Goal: Information Seeking & Learning: Learn about a topic

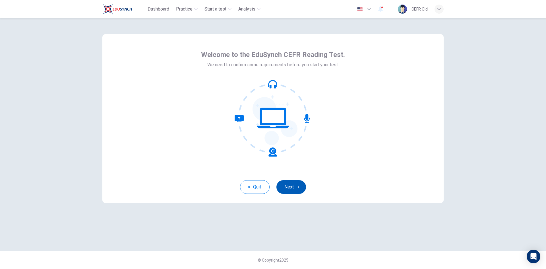
click at [289, 184] on button "Next" at bounding box center [291, 187] width 30 height 14
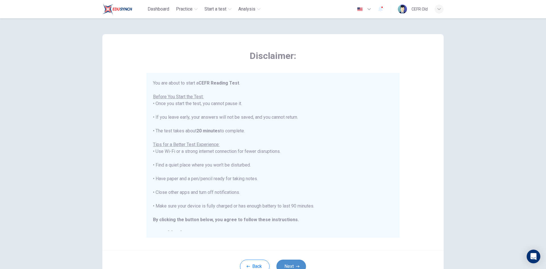
click at [294, 265] on button "Next" at bounding box center [291, 266] width 30 height 14
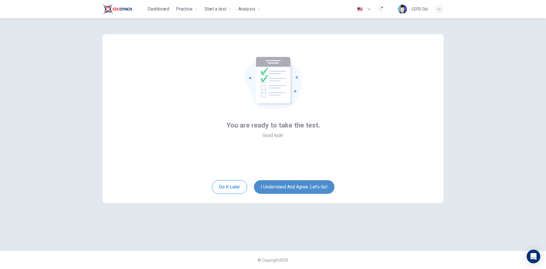
click at [303, 188] on button "I understand and agree. Let’s go!" at bounding box center [294, 187] width 80 height 14
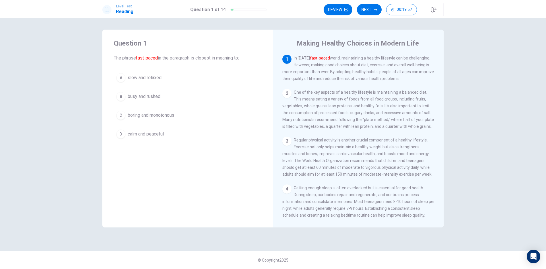
click at [177, 101] on button "B busy and rushed" at bounding box center [188, 96] width 148 height 14
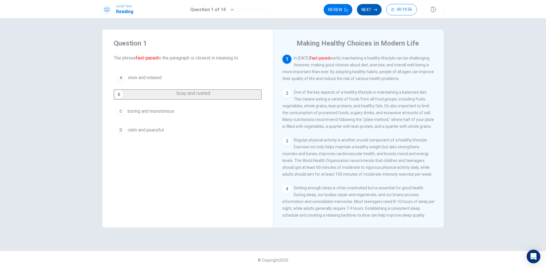
click at [374, 11] on button "Next" at bounding box center [369, 9] width 25 height 11
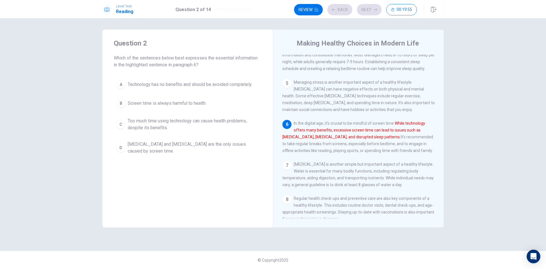
scroll to position [148, 0]
click at [215, 82] on span "Technology has no benefits and should be avoided completely." at bounding box center [190, 84] width 125 height 7
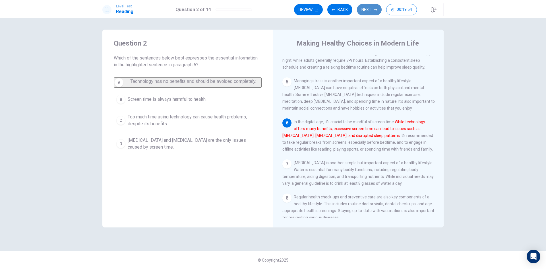
click at [362, 11] on button "Next" at bounding box center [369, 9] width 25 height 11
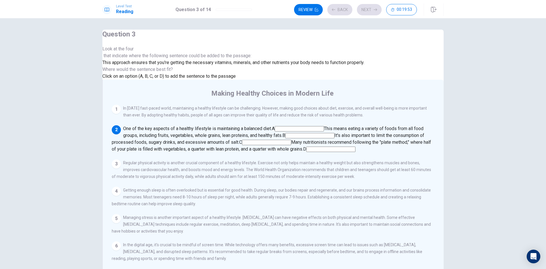
scroll to position [35, 0]
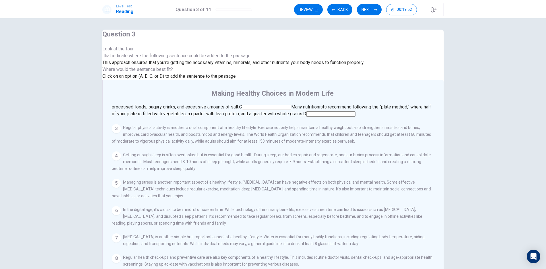
click at [338, 111] on input at bounding box center [330, 113] width 49 height 5
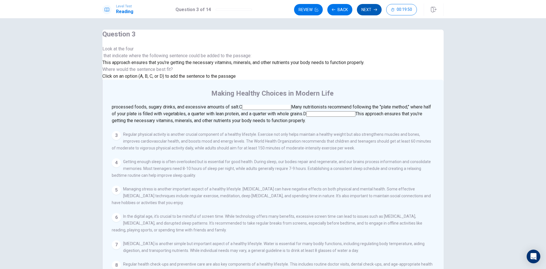
click at [371, 12] on button "Next" at bounding box center [369, 9] width 25 height 11
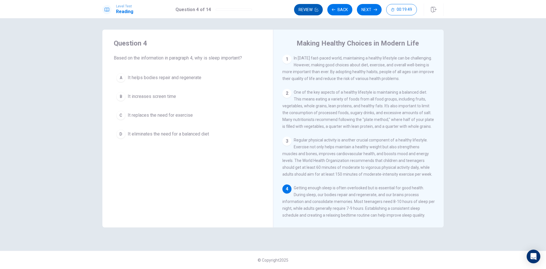
click at [312, 11] on button "Review" at bounding box center [308, 9] width 29 height 11
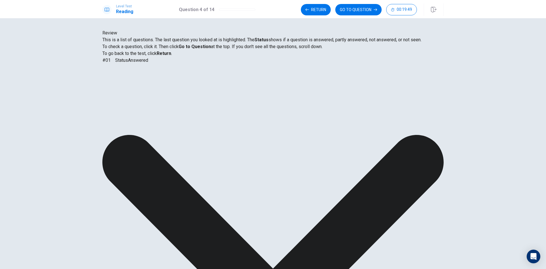
scroll to position [46, 0]
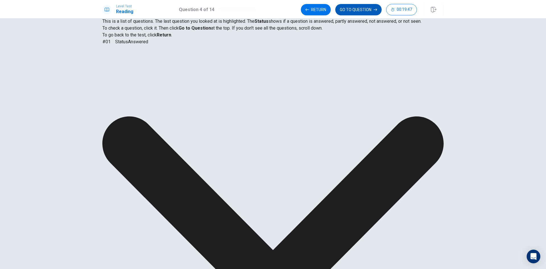
click at [354, 8] on button "GO TO QUESTION" at bounding box center [358, 9] width 46 height 11
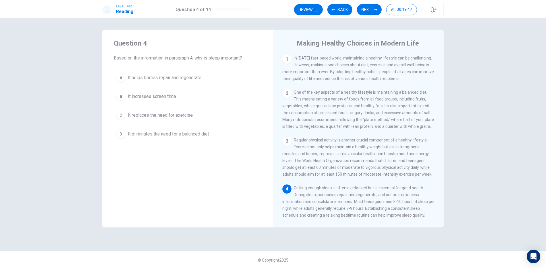
scroll to position [0, 0]
click at [222, 88] on div "A It helps bodies repair and regenerate B It increases screen time C It replace…" at bounding box center [188, 105] width 148 height 70
click at [214, 96] on button "B It increases screen time" at bounding box center [188, 96] width 148 height 14
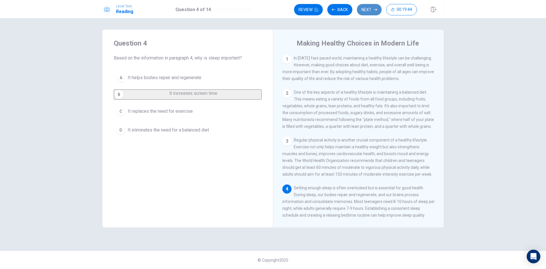
click at [374, 12] on button "Next" at bounding box center [369, 9] width 25 height 11
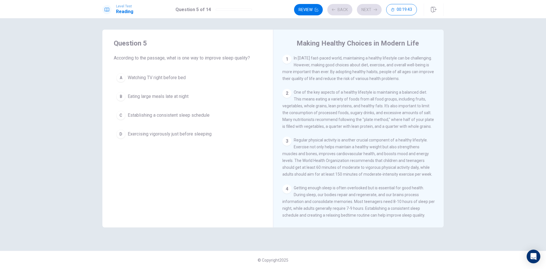
click at [210, 76] on button "A Watching TV right before bed" at bounding box center [188, 77] width 148 height 14
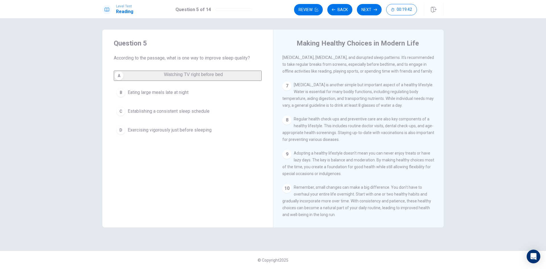
scroll to position [246, 0]
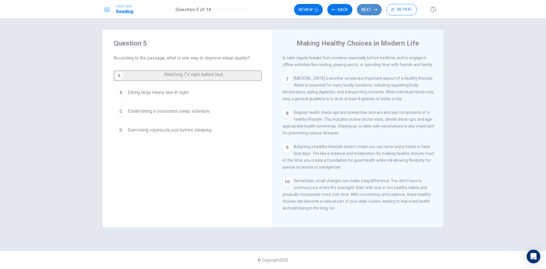
click at [379, 11] on button "Next" at bounding box center [369, 9] width 25 height 11
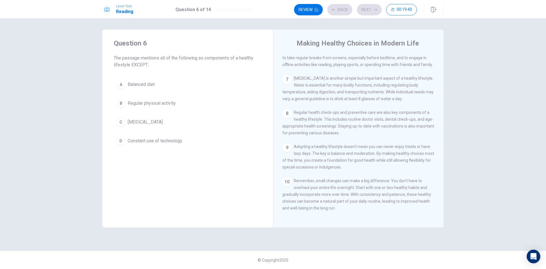
click at [193, 108] on button "B Regular physical activity" at bounding box center [188, 103] width 148 height 14
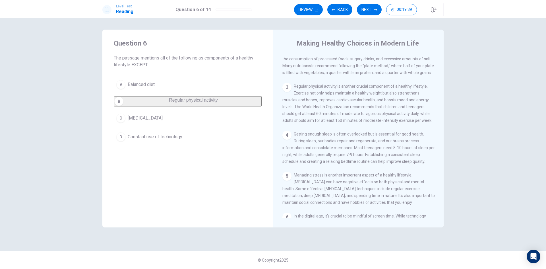
scroll to position [0, 0]
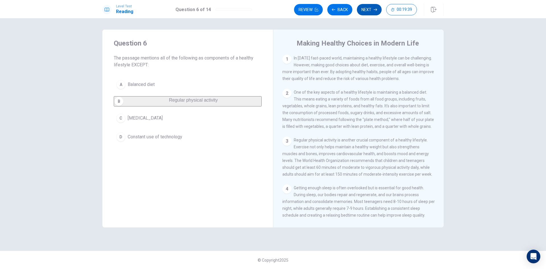
click at [366, 7] on button "Next" at bounding box center [369, 9] width 25 height 11
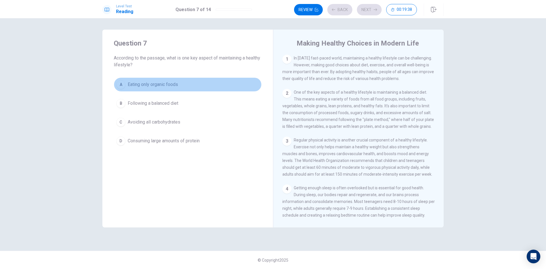
click at [177, 90] on button "A Eating only organic foods" at bounding box center [188, 84] width 148 height 14
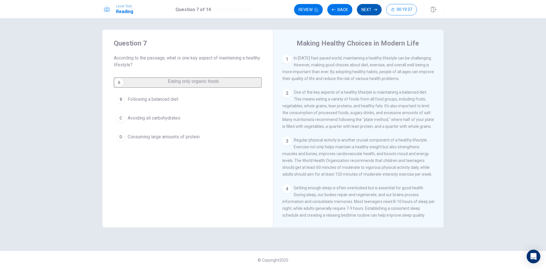
click at [362, 13] on button "Next" at bounding box center [369, 9] width 25 height 11
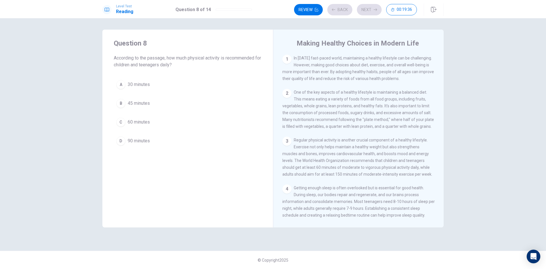
click at [177, 122] on button "C 60 minutes" at bounding box center [188, 122] width 148 height 14
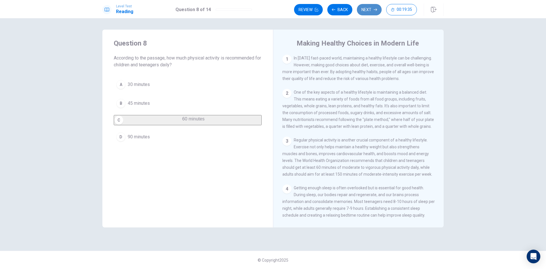
click at [372, 12] on button "Next" at bounding box center [369, 9] width 25 height 11
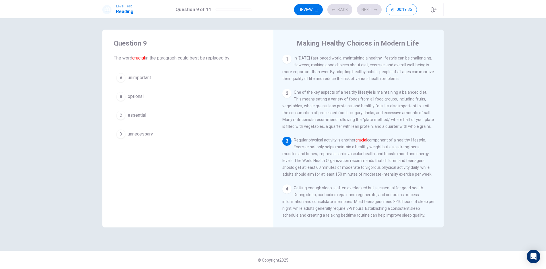
scroll to position [21, 0]
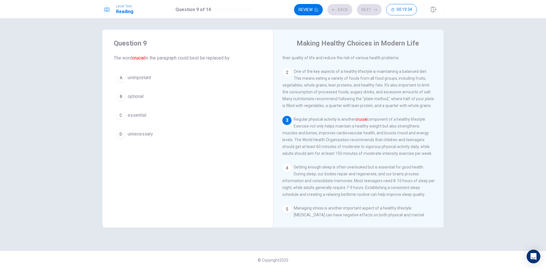
click at [202, 75] on button "A unimportant" at bounding box center [188, 77] width 148 height 14
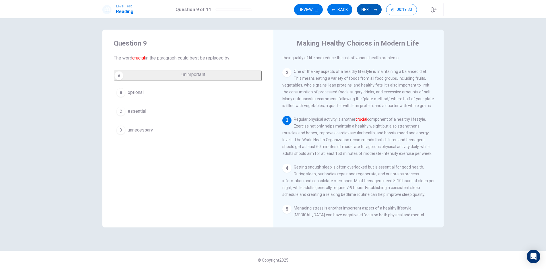
click at [366, 12] on button "Next" at bounding box center [369, 9] width 25 height 11
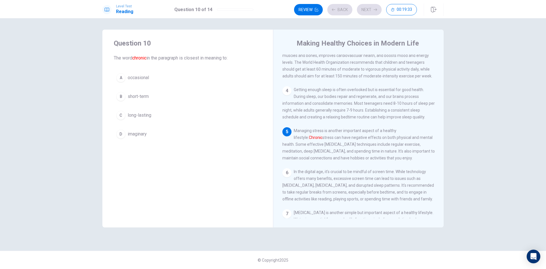
scroll to position [105, 0]
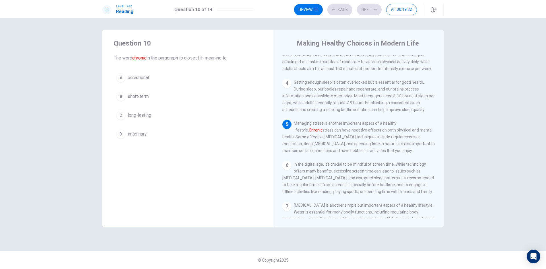
click at [195, 99] on button "B short-term" at bounding box center [188, 96] width 148 height 14
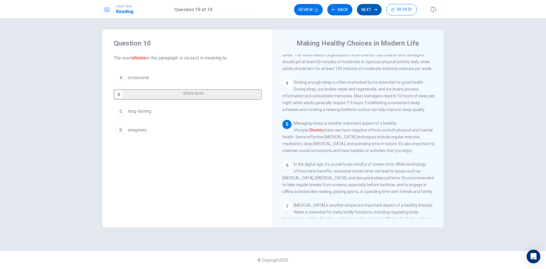
click at [369, 13] on button "Next" at bounding box center [369, 9] width 25 height 11
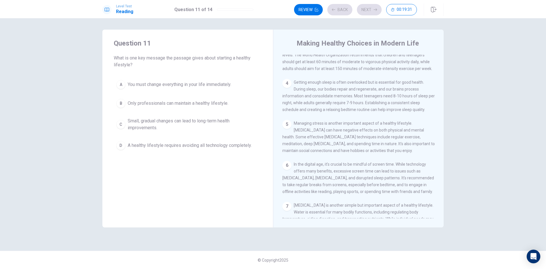
click at [212, 81] on span "You must change everything in your life immediately." at bounding box center [179, 84] width 103 height 7
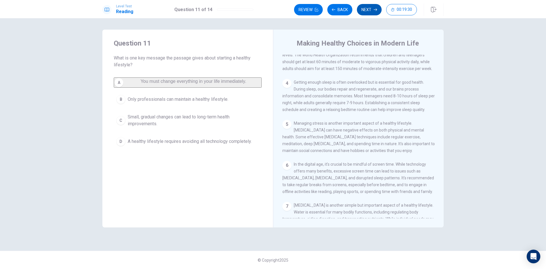
click at [364, 12] on button "Next" at bounding box center [369, 9] width 25 height 11
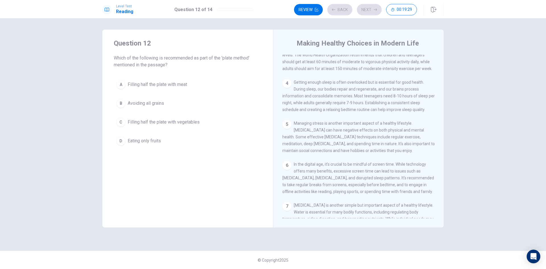
click at [191, 136] on button "D Eating only fruits" at bounding box center [188, 141] width 148 height 14
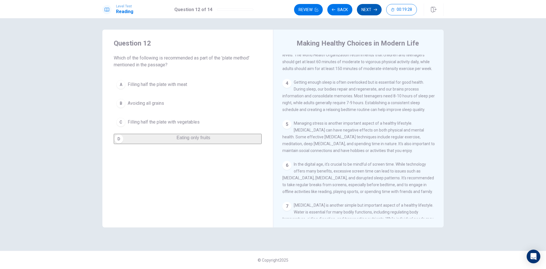
click at [369, 9] on button "Next" at bounding box center [369, 9] width 25 height 11
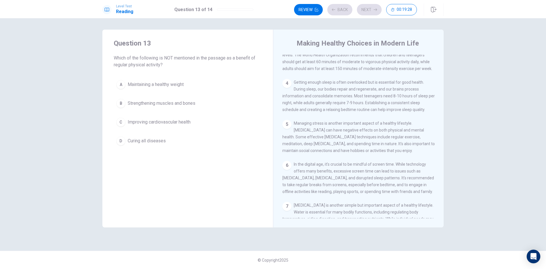
click at [178, 126] on button "C Improving cardiovascular health" at bounding box center [188, 122] width 148 height 14
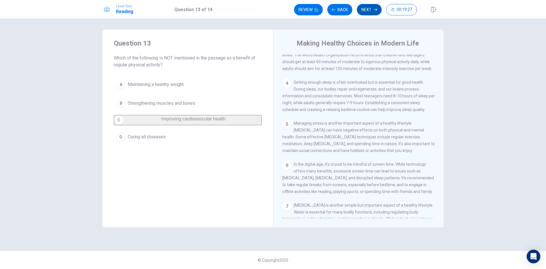
click at [373, 12] on button "Next" at bounding box center [369, 9] width 25 height 11
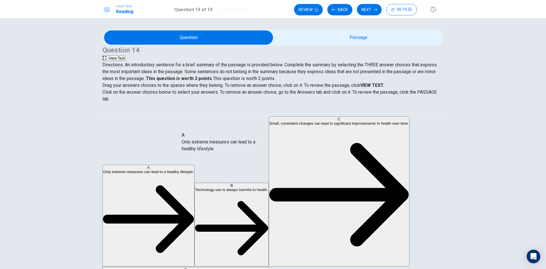
drag, startPoint x: 171, startPoint y: 147, endPoint x: 208, endPoint y: 155, distance: 37.1
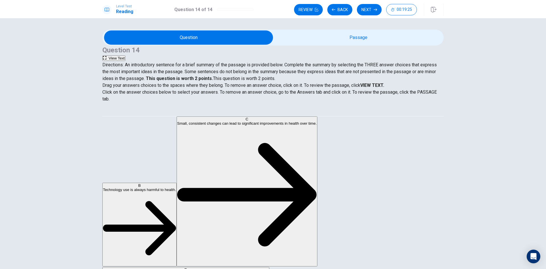
drag, startPoint x: 165, startPoint y: 165, endPoint x: 273, endPoint y: 171, distance: 107.9
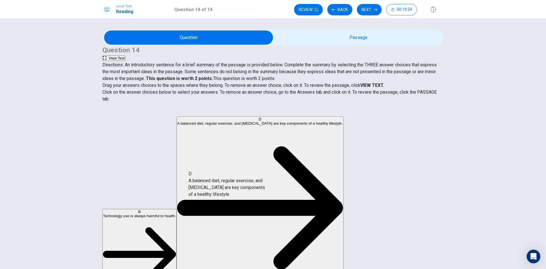
drag, startPoint x: 173, startPoint y: 179, endPoint x: 252, endPoint y: 193, distance: 80.1
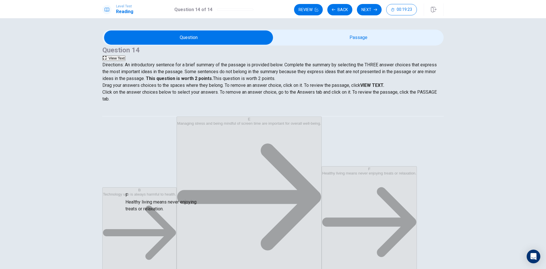
drag, startPoint x: 164, startPoint y: 201, endPoint x: 274, endPoint y: 209, distance: 110.8
click at [367, 11] on button "Next" at bounding box center [369, 9] width 25 height 11
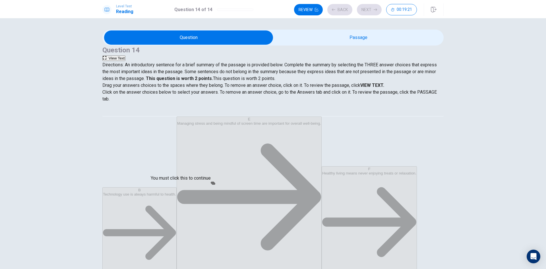
click at [213, 183] on input "You must click this to continue" at bounding box center [273, 134] width 546 height 269
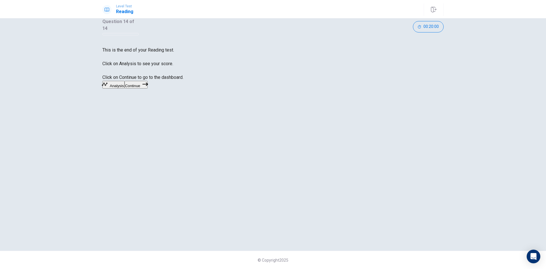
click at [148, 88] on button "Continue" at bounding box center [136, 85] width 23 height 8
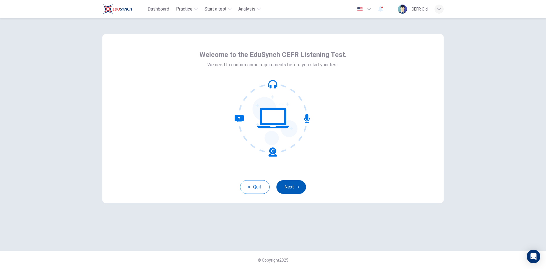
click at [297, 188] on icon "button" at bounding box center [297, 186] width 3 height 3
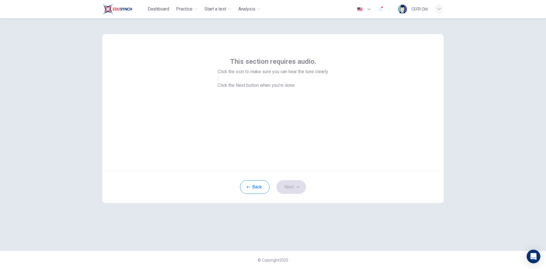
click at [219, 81] on button "button" at bounding box center [217, 78] width 1 height 5
click at [289, 182] on button "Next" at bounding box center [291, 187] width 30 height 14
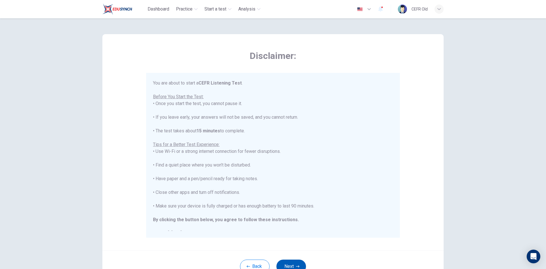
click at [288, 261] on button "Next" at bounding box center [291, 266] width 30 height 14
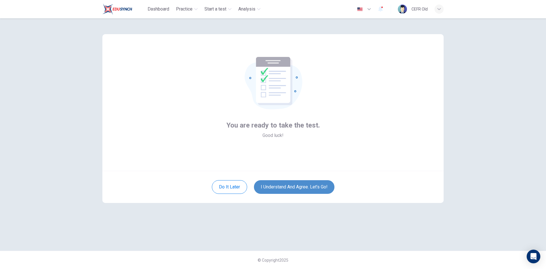
click at [300, 189] on button "I understand and agree. Let’s go!" at bounding box center [294, 187] width 80 height 14
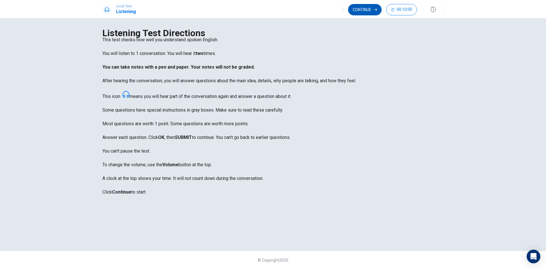
click at [370, 10] on button "Continue" at bounding box center [365, 9] width 34 height 11
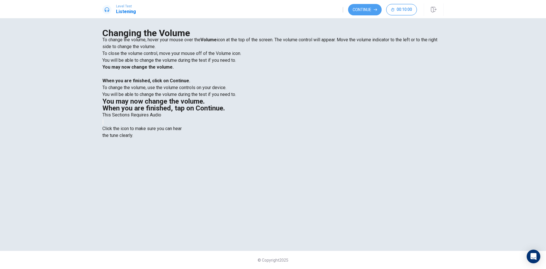
click at [372, 10] on button "Continue" at bounding box center [365, 9] width 34 height 11
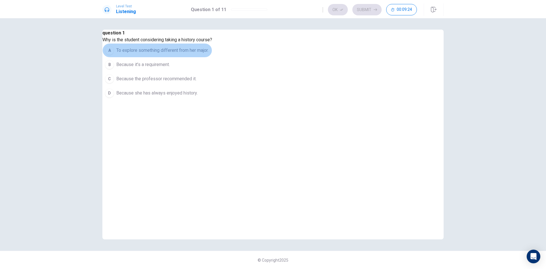
click at [208, 54] on span "To explore something different from her major." at bounding box center [162, 50] width 92 height 7
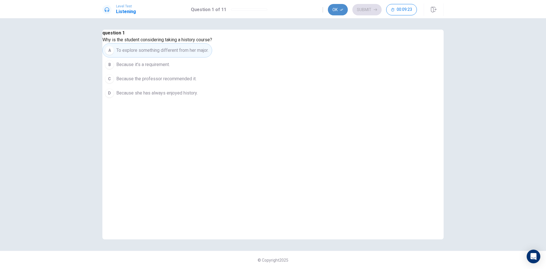
click at [346, 13] on button "Ok" at bounding box center [338, 9] width 20 height 11
click at [372, 10] on button "Submit" at bounding box center [366, 9] width 29 height 11
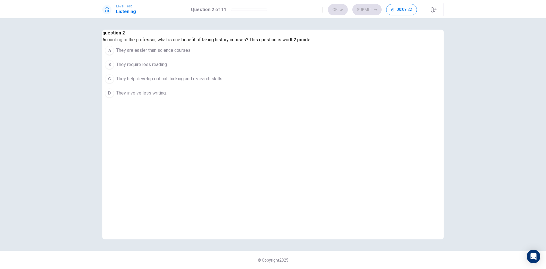
click at [293, 57] on button "A They are easier than science courses." at bounding box center [206, 50] width 209 height 14
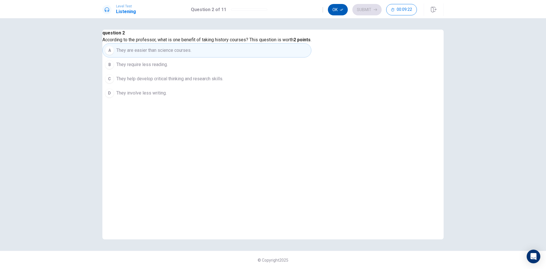
click at [338, 13] on button "Ok" at bounding box center [338, 9] width 20 height 11
click at [364, 11] on button "Submit" at bounding box center [366, 9] width 29 height 11
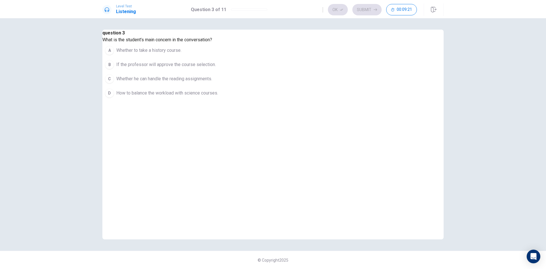
click at [221, 86] on button "C Whether he can handle the reading assignments." at bounding box center [161, 79] width 118 height 14
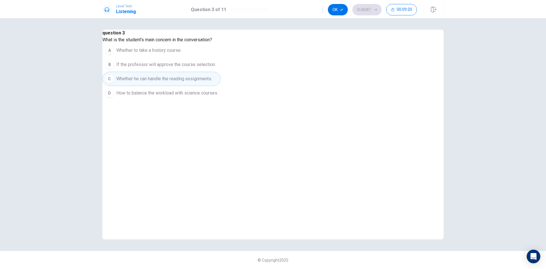
click at [336, 10] on button "Ok" at bounding box center [338, 9] width 20 height 11
drag, startPoint x: 365, startPoint y: 8, endPoint x: 325, endPoint y: 63, distance: 68.2
click at [365, 8] on button "Submit" at bounding box center [366, 9] width 29 height 11
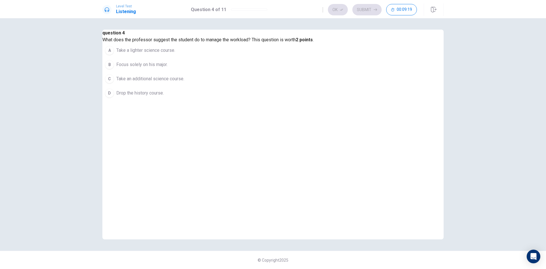
click at [284, 57] on button "A Take a lighter science course." at bounding box center [207, 50] width 211 height 14
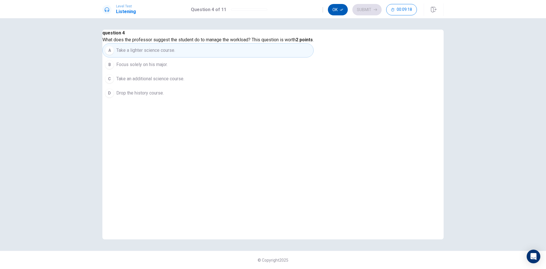
click at [340, 10] on icon "button" at bounding box center [341, 9] width 3 height 3
drag, startPoint x: 362, startPoint y: 7, endPoint x: 333, endPoint y: 62, distance: 62.3
click at [362, 7] on button "Submit" at bounding box center [366, 9] width 29 height 11
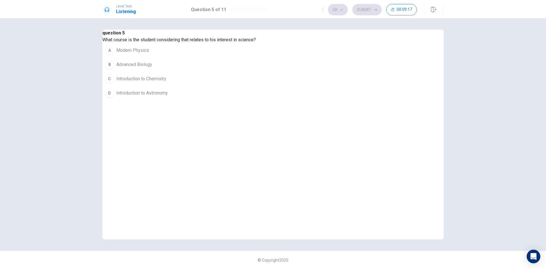
click at [256, 72] on button "B Advanced Biology" at bounding box center [178, 64] width 153 height 14
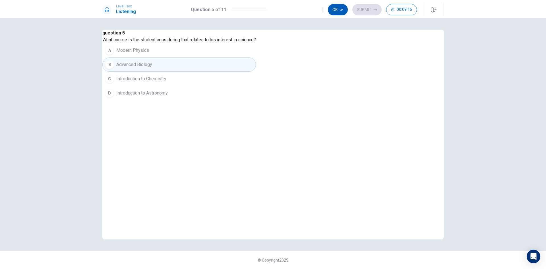
click at [342, 10] on icon "button" at bounding box center [341, 10] width 3 height 2
click at [363, 9] on button "Submit" at bounding box center [366, 9] width 29 height 11
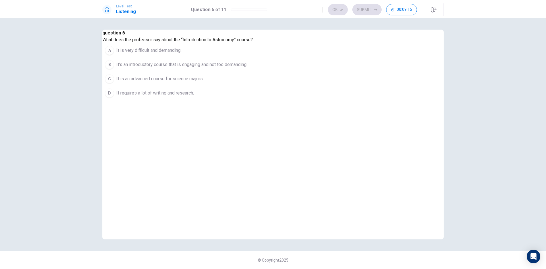
click at [253, 57] on button "A It is very difficult and demanding." at bounding box center [177, 50] width 150 height 14
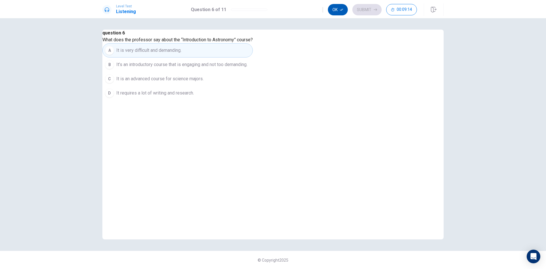
click at [337, 12] on button "Ok" at bounding box center [338, 9] width 20 height 11
click at [362, 11] on button "Submit" at bounding box center [366, 9] width 29 height 11
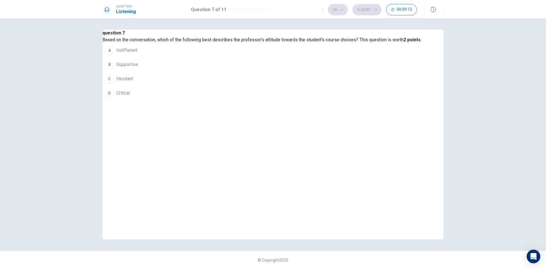
click at [291, 72] on button "B Supportive" at bounding box center [261, 64] width 319 height 14
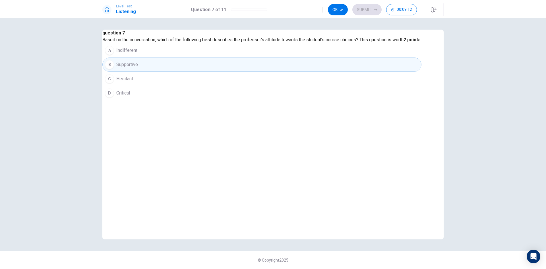
drag, startPoint x: 334, startPoint y: 7, endPoint x: 340, endPoint y: 8, distance: 6.6
click at [334, 8] on button "Ok" at bounding box center [338, 9] width 20 height 11
click at [362, 8] on button "Submit" at bounding box center [366, 9] width 29 height 11
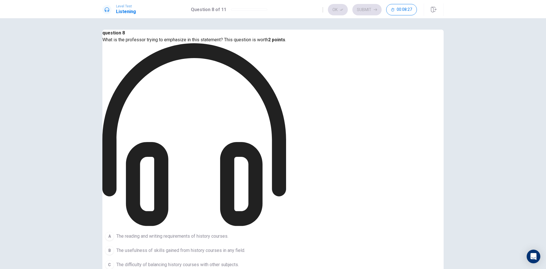
click at [228, 233] on span "The reading and writing requirements of history courses." at bounding box center [172, 236] width 112 height 7
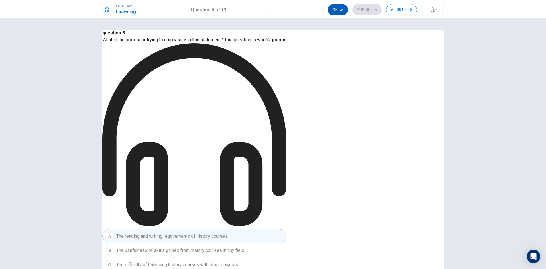
click at [341, 13] on button "Ok" at bounding box center [338, 9] width 20 height 11
click at [359, 12] on button "Submit" at bounding box center [366, 9] width 29 height 11
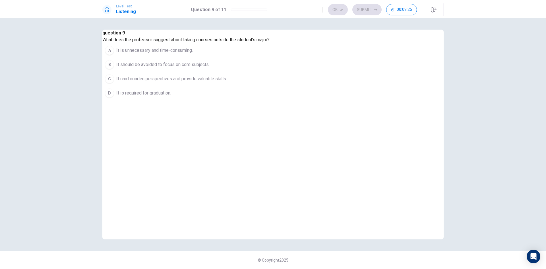
click at [269, 72] on button "B It should be avoided to focus on core subjects." at bounding box center [185, 64] width 167 height 14
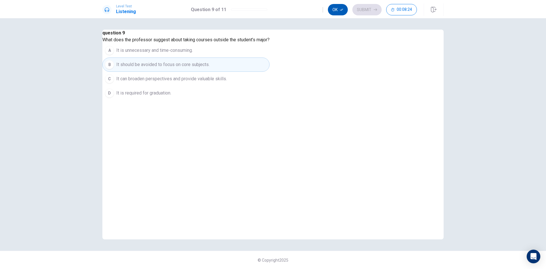
click at [345, 11] on button "Ok" at bounding box center [338, 9] width 20 height 11
drag, startPoint x: 365, startPoint y: 11, endPoint x: 362, endPoint y: 18, distance: 7.3
click at [365, 11] on button "Submit" at bounding box center [366, 9] width 29 height 11
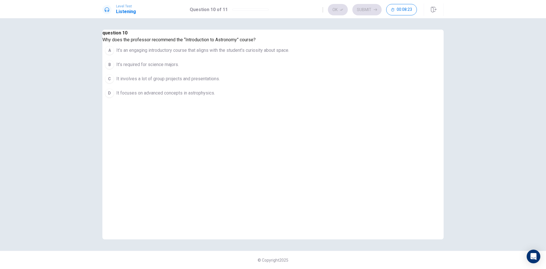
click at [278, 54] on span "It’s an engaging introductory course that aligns with the student’s curiosity a…" at bounding box center [202, 50] width 173 height 7
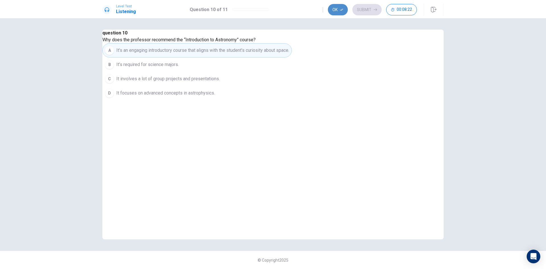
click at [339, 10] on button "Ok" at bounding box center [338, 9] width 20 height 11
click at [359, 9] on button "Submit" at bounding box center [366, 9] width 29 height 11
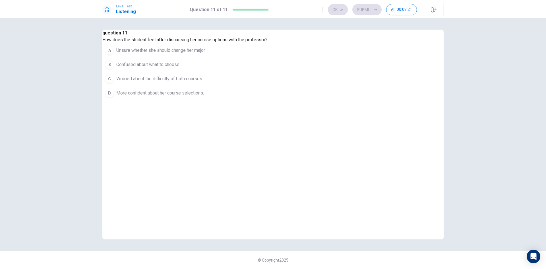
click at [203, 82] on span "Worried about the difficulty of both courses." at bounding box center [159, 78] width 87 height 7
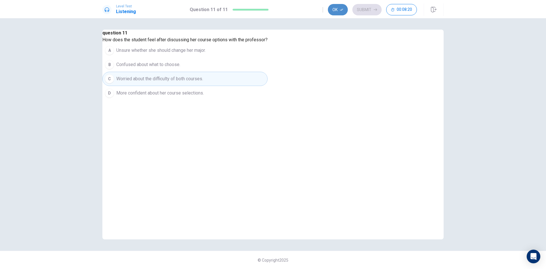
click at [343, 9] on icon "button" at bounding box center [341, 10] width 3 height 2
click at [358, 11] on button "Submit" at bounding box center [366, 9] width 29 height 11
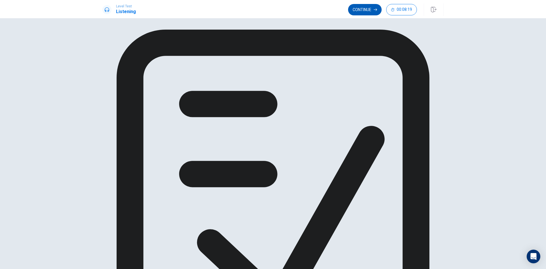
click at [360, 12] on button "Continue" at bounding box center [365, 9] width 34 height 11
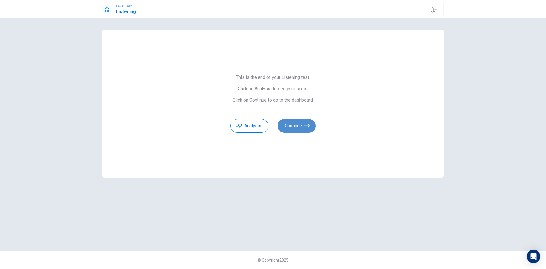
click at [297, 130] on button "Continue" at bounding box center [296, 126] width 38 height 14
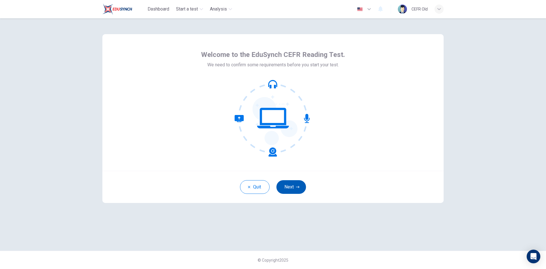
click at [292, 187] on button "Next" at bounding box center [291, 187] width 30 height 14
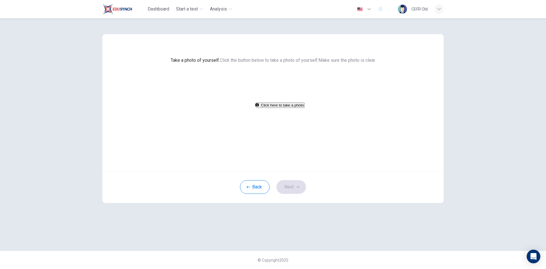
click at [289, 108] on button "Click here to take a photo" at bounding box center [280, 104] width 49 height 5
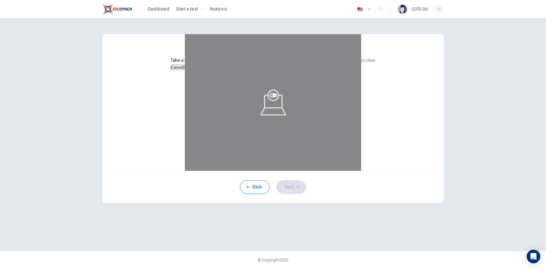
click at [320, 70] on div "Cancel Save" at bounding box center [273, 67] width 205 height 7
click at [193, 70] on button "Save" at bounding box center [188, 67] width 10 height 5
click at [289, 194] on button "Next" at bounding box center [291, 187] width 30 height 14
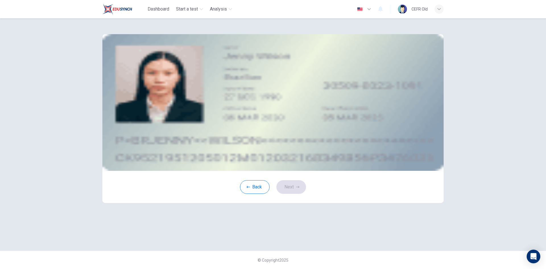
click at [175, 84] on span "Take a photo" at bounding box center [162, 80] width 25 height 5
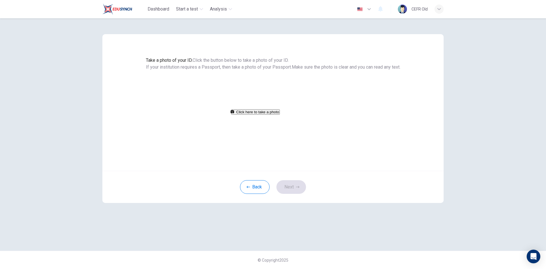
click at [280, 115] on button "Click here to take a photo" at bounding box center [255, 111] width 49 height 5
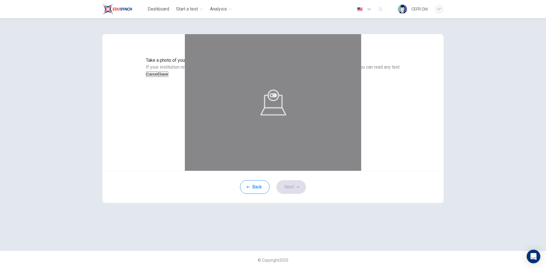
drag, startPoint x: 320, startPoint y: 182, endPoint x: 318, endPoint y: 187, distance: 5.5
click at [168, 77] on button "Save" at bounding box center [164, 73] width 10 height 5
click at [293, 194] on button "Next" at bounding box center [291, 187] width 30 height 14
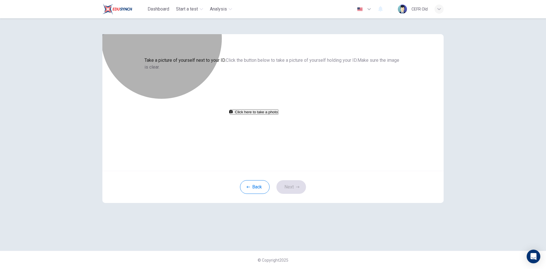
click at [278, 115] on button "Click here to take a photo" at bounding box center [254, 111] width 49 height 5
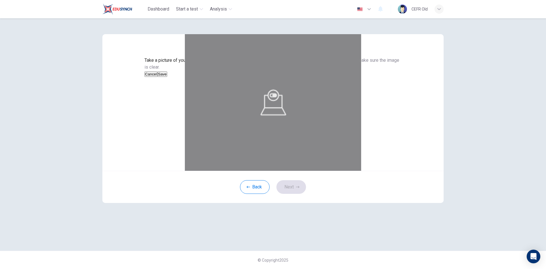
click at [167, 77] on button "Save" at bounding box center [162, 73] width 10 height 5
drag, startPoint x: 298, startPoint y: 211, endPoint x: 316, endPoint y: 178, distance: 36.9
click at [298, 188] on icon "button" at bounding box center [297, 186] width 3 height 3
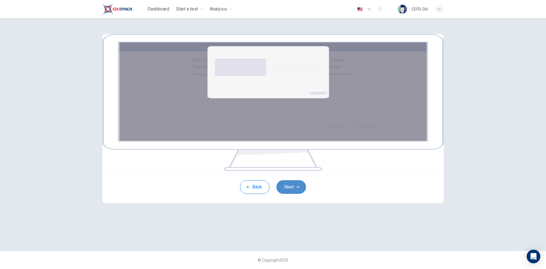
click at [291, 194] on button "Next" at bounding box center [291, 187] width 30 height 14
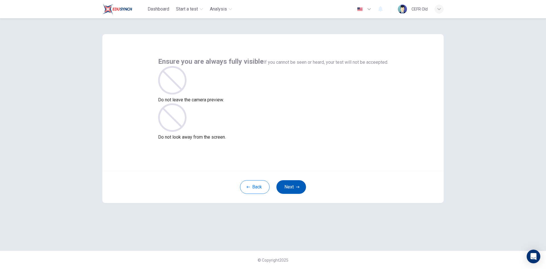
click at [295, 191] on button "Next" at bounding box center [291, 187] width 30 height 14
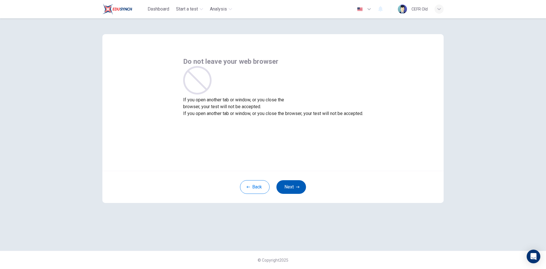
click at [295, 191] on button "Next" at bounding box center [291, 187] width 30 height 14
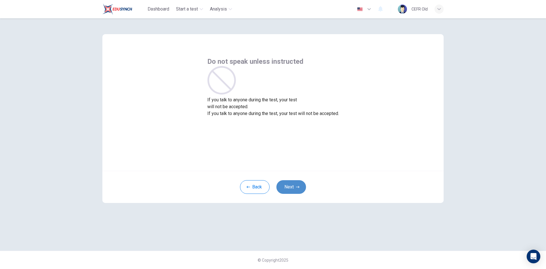
click at [295, 191] on button "Next" at bounding box center [291, 187] width 30 height 14
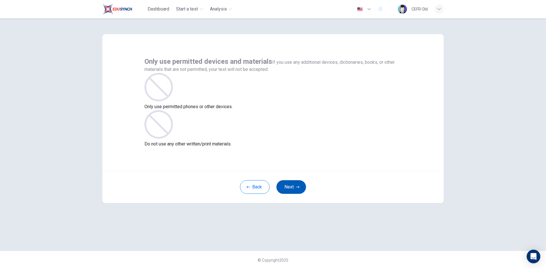
click at [295, 191] on button "Next" at bounding box center [291, 187] width 30 height 14
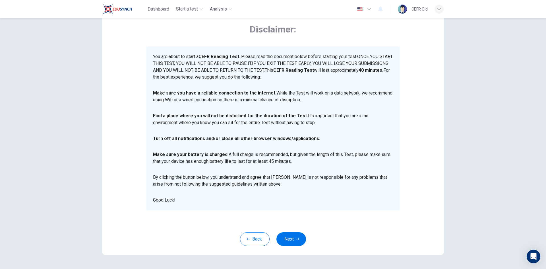
scroll to position [47, 0]
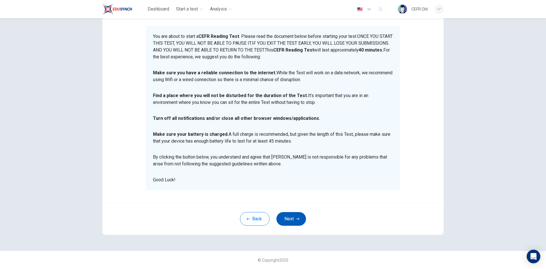
click at [299, 216] on button "Next" at bounding box center [291, 219] width 30 height 14
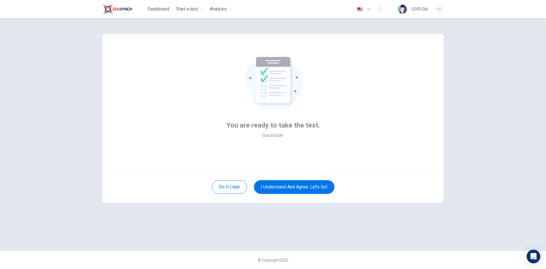
scroll to position [0, 0]
click at [303, 185] on button "I understand and agree. Let’s go!" at bounding box center [294, 187] width 80 height 14
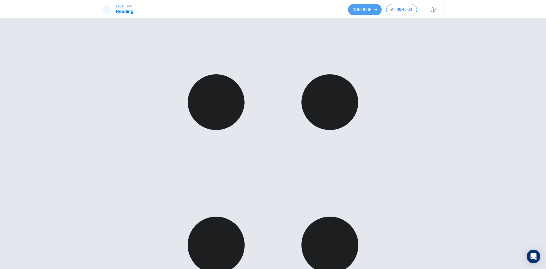
click at [360, 11] on button "Continue" at bounding box center [365, 9] width 34 height 11
drag, startPoint x: 147, startPoint y: 89, endPoint x: 150, endPoint y: 93, distance: 5.4
drag, startPoint x: 370, startPoint y: 8, endPoint x: 309, endPoint y: 31, distance: 65.5
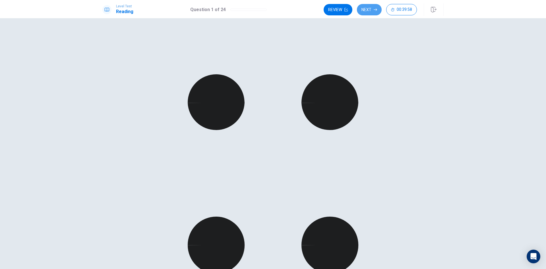
click at [370, 8] on button "Next" at bounding box center [369, 9] width 25 height 11
click at [373, 6] on button "Next" at bounding box center [369, 9] width 25 height 11
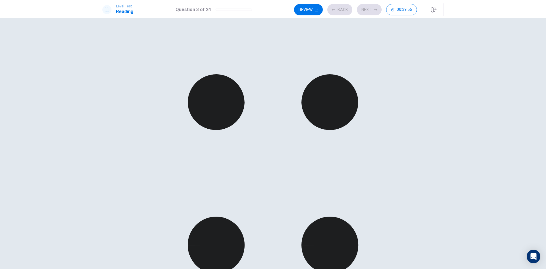
drag, startPoint x: 370, startPoint y: 12, endPoint x: 244, endPoint y: 72, distance: 139.5
click at [370, 11] on button "Next" at bounding box center [369, 9] width 25 height 11
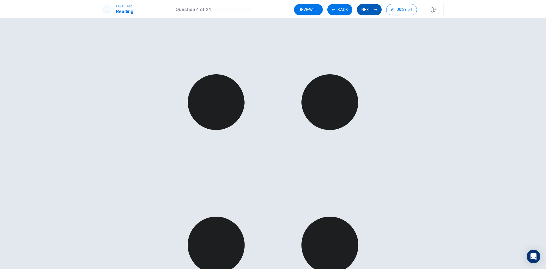
click at [366, 11] on button "Next" at bounding box center [369, 9] width 25 height 11
click at [373, 8] on button "Next" at bounding box center [369, 9] width 25 height 11
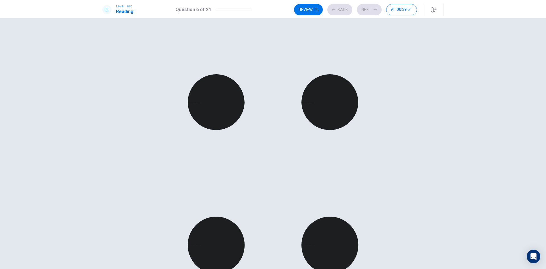
scroll to position [134, 0]
click at [371, 10] on button "Next" at bounding box center [369, 9] width 25 height 11
click at [368, 11] on button "Next" at bounding box center [369, 9] width 25 height 11
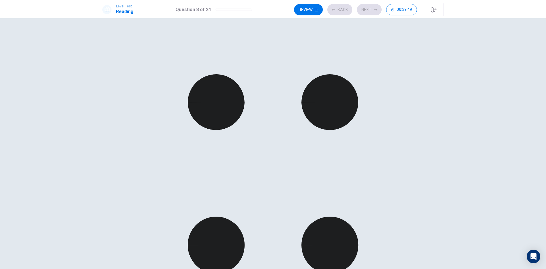
scroll to position [191, 0]
click at [361, 11] on button "Next" at bounding box center [369, 9] width 25 height 11
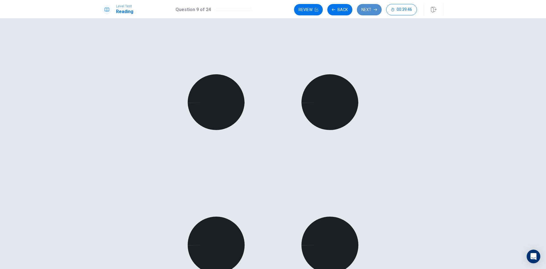
click at [371, 14] on button "Next" at bounding box center [369, 9] width 25 height 11
drag, startPoint x: 370, startPoint y: 11, endPoint x: 347, endPoint y: 27, distance: 28.0
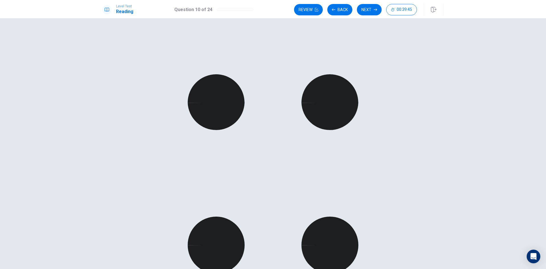
click at [370, 11] on button "Next" at bounding box center [369, 9] width 25 height 11
click at [368, 11] on button "Next" at bounding box center [369, 9] width 25 height 11
drag, startPoint x: 157, startPoint y: 142, endPoint x: 261, endPoint y: 153, distance: 104.7
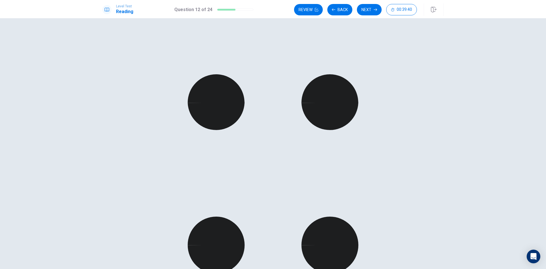
drag, startPoint x: 153, startPoint y: 173, endPoint x: 264, endPoint y: 178, distance: 110.4
drag, startPoint x: 174, startPoint y: 178, endPoint x: 329, endPoint y: 157, distance: 156.2
click at [364, 11] on button "Next" at bounding box center [369, 9] width 25 height 11
click at [372, 11] on button "Next" at bounding box center [369, 9] width 25 height 11
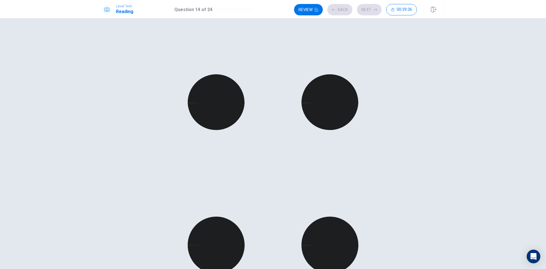
scroll to position [42, 0]
click at [370, 11] on button "Next" at bounding box center [369, 9] width 25 height 11
click at [364, 7] on button "Next" at bounding box center [369, 9] width 25 height 11
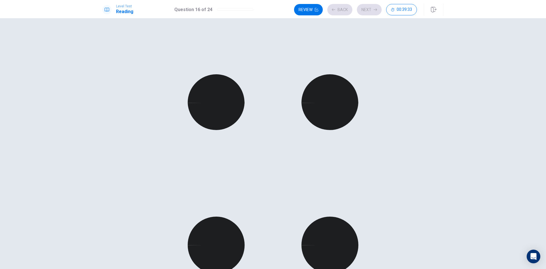
scroll to position [85, 0]
click at [371, 9] on button "Next" at bounding box center [369, 9] width 25 height 11
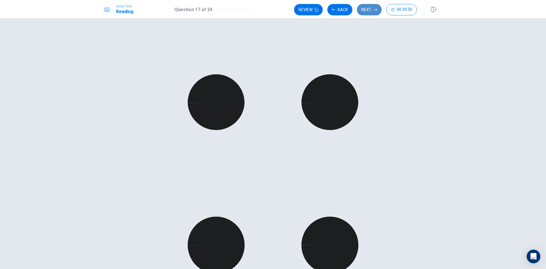
click at [370, 10] on button "Next" at bounding box center [369, 9] width 25 height 11
drag, startPoint x: 373, startPoint y: 6, endPoint x: 323, endPoint y: 30, distance: 55.8
click at [373, 6] on button "Next" at bounding box center [369, 9] width 25 height 11
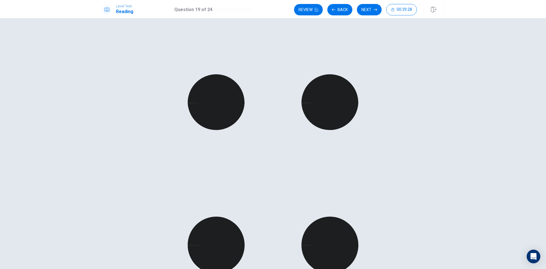
drag, startPoint x: 364, startPoint y: 11, endPoint x: 335, endPoint y: 31, distance: 35.1
click at [364, 11] on button "Next" at bounding box center [369, 9] width 25 height 11
click at [365, 7] on button "Next" at bounding box center [369, 9] width 25 height 11
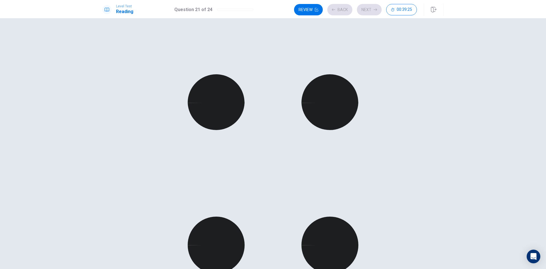
drag, startPoint x: 216, startPoint y: 77, endPoint x: 215, endPoint y: 80, distance: 3.1
click at [368, 12] on button "Next" at bounding box center [369, 9] width 25 height 11
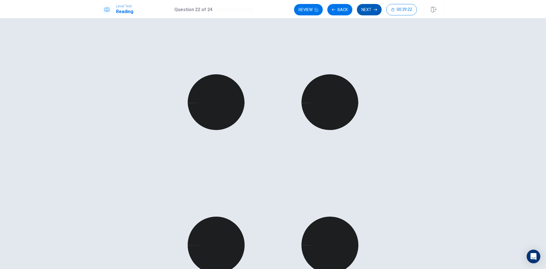
click at [366, 12] on button "Next" at bounding box center [369, 9] width 25 height 11
click at [365, 11] on button "Next" at bounding box center [369, 9] width 25 height 11
drag, startPoint x: 141, startPoint y: 140, endPoint x: 239, endPoint y: 169, distance: 102.4
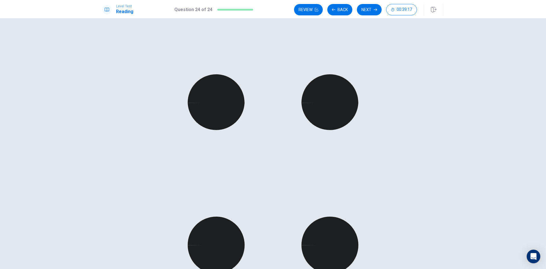
drag, startPoint x: 173, startPoint y: 177, endPoint x: 251, endPoint y: 175, distance: 78.2
drag, startPoint x: 165, startPoint y: 182, endPoint x: 279, endPoint y: 185, distance: 113.7
drag, startPoint x: 149, startPoint y: 158, endPoint x: 395, endPoint y: 147, distance: 246.4
drag, startPoint x: 169, startPoint y: 182, endPoint x: 374, endPoint y: 171, distance: 204.7
drag, startPoint x: 166, startPoint y: 159, endPoint x: 402, endPoint y: 182, distance: 237.4
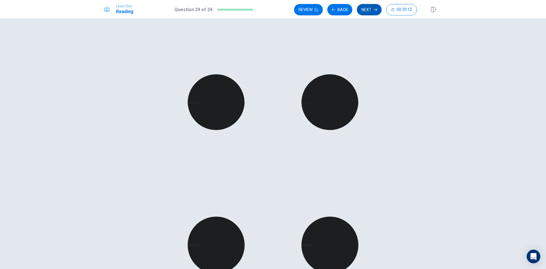
click at [368, 8] on button "Next" at bounding box center [369, 9] width 25 height 11
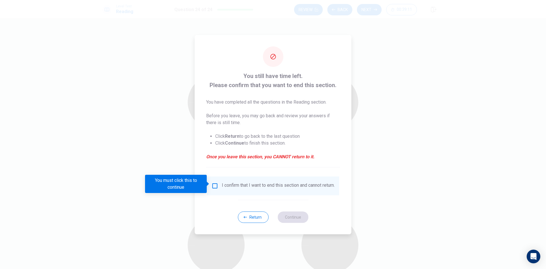
click at [214, 184] on input "You must click this to continue" at bounding box center [214, 185] width 7 height 7
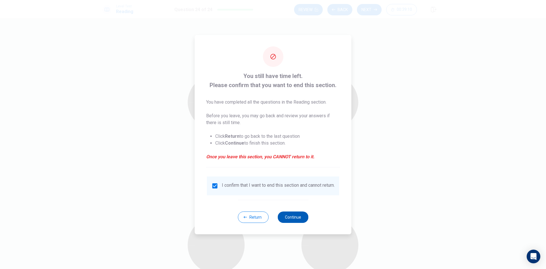
click at [297, 217] on button "Continue" at bounding box center [292, 216] width 31 height 11
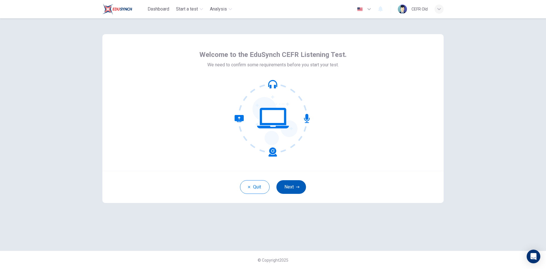
click at [298, 190] on button "Next" at bounding box center [291, 187] width 30 height 14
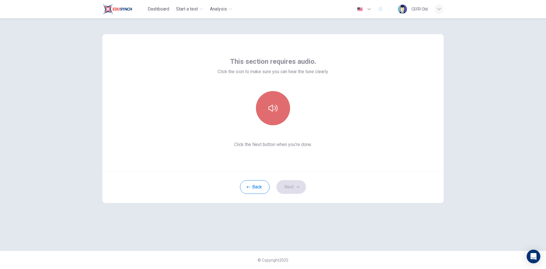
click at [271, 112] on icon "button" at bounding box center [272, 107] width 9 height 9
click at [298, 185] on icon "button" at bounding box center [297, 186] width 3 height 3
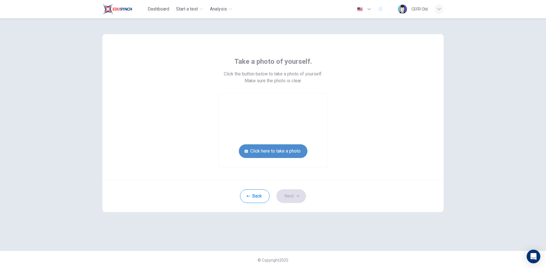
click at [291, 153] on button "Click here to take a photo" at bounding box center [273, 151] width 69 height 14
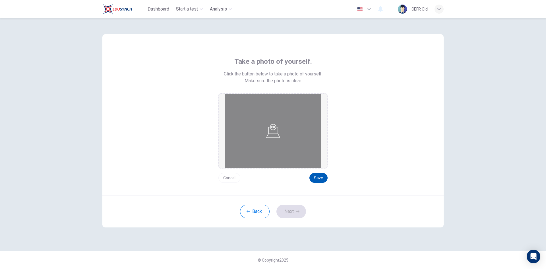
click at [319, 174] on button "Save" at bounding box center [318, 178] width 18 height 10
click at [319, 177] on button "Save" at bounding box center [318, 178] width 18 height 10
click at [294, 213] on button "Next" at bounding box center [291, 211] width 30 height 14
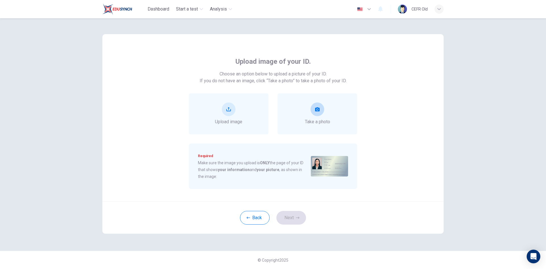
click at [313, 126] on div "Take a photo" at bounding box center [317, 113] width 80 height 41
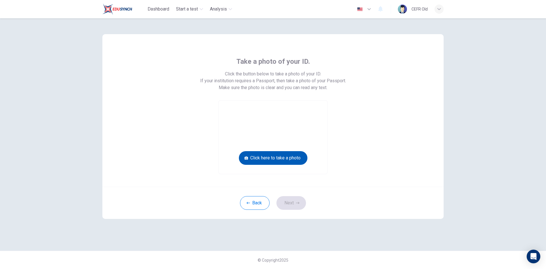
click at [297, 161] on button "Click here to take a photo" at bounding box center [273, 158] width 69 height 14
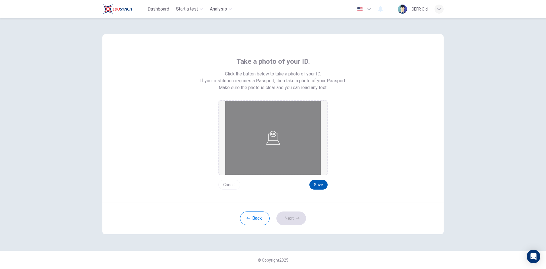
click at [315, 182] on button "Save" at bounding box center [318, 185] width 18 height 10
click at [285, 222] on button "Next" at bounding box center [291, 218] width 30 height 14
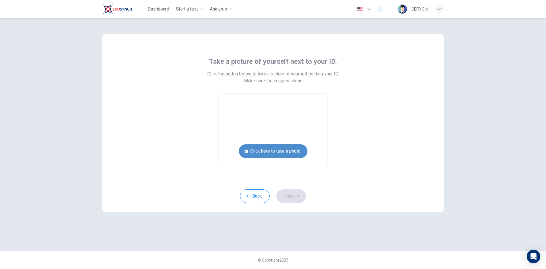
click at [299, 151] on button "Click here to take a photo" at bounding box center [273, 151] width 69 height 14
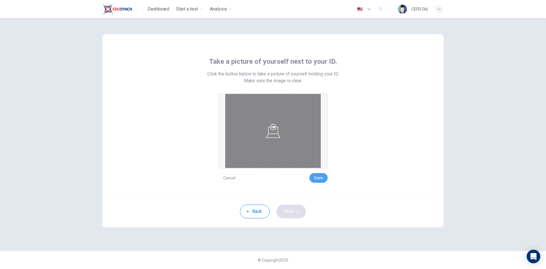
drag, startPoint x: 319, startPoint y: 177, endPoint x: 300, endPoint y: 205, distance: 32.8
click at [319, 178] on button "Save" at bounding box center [318, 178] width 18 height 10
click at [297, 210] on icon "button" at bounding box center [297, 210] width 3 height 3
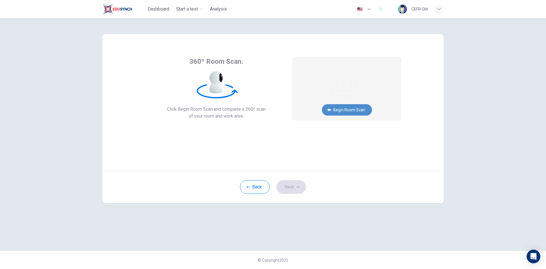
click at [331, 107] on button "Begin Room Scan" at bounding box center [347, 109] width 50 height 11
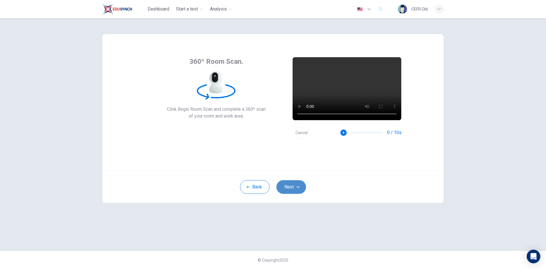
click at [299, 184] on button "Next" at bounding box center [291, 187] width 30 height 14
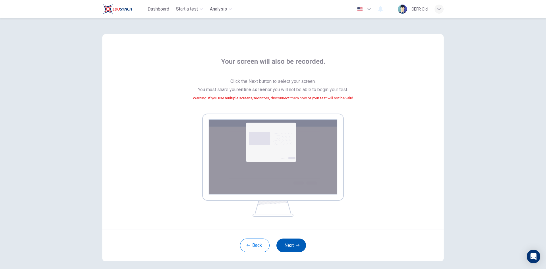
click at [291, 242] on button "Next" at bounding box center [291, 245] width 30 height 14
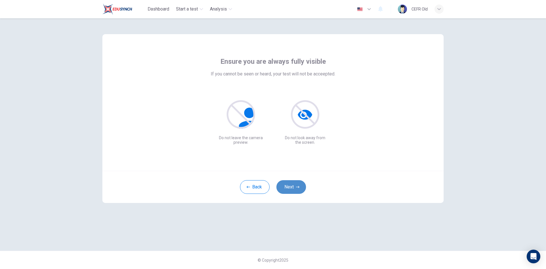
click at [296, 190] on button "Next" at bounding box center [291, 187] width 30 height 14
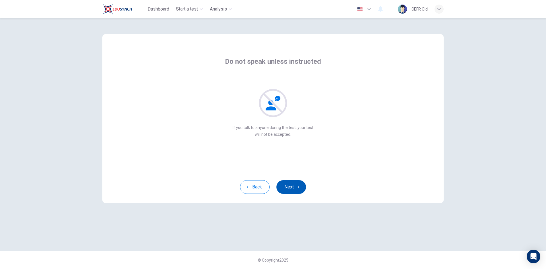
click at [296, 190] on button "Next" at bounding box center [291, 187] width 30 height 14
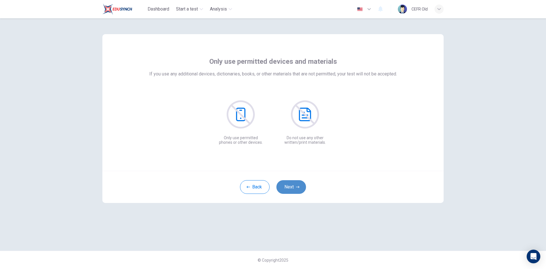
click at [296, 190] on button "Next" at bounding box center [291, 187] width 30 height 14
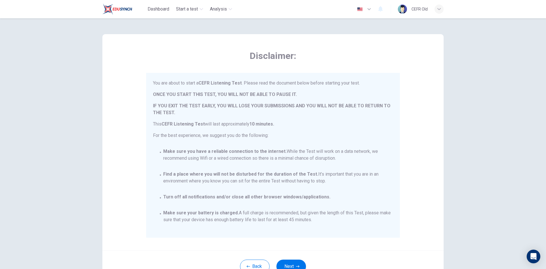
scroll to position [47, 0]
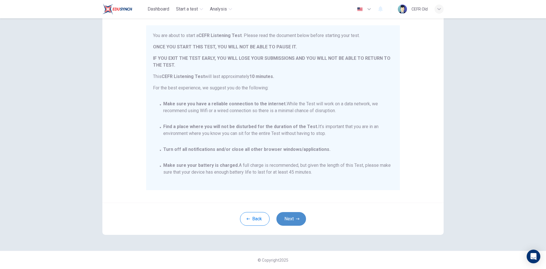
click at [296, 218] on icon "button" at bounding box center [297, 218] width 3 height 3
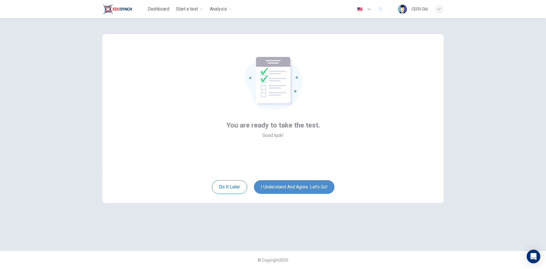
click at [299, 180] on button "I understand and agree. Let’s go!" at bounding box center [294, 187] width 80 height 14
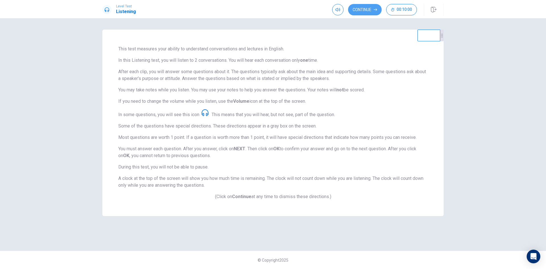
click at [366, 11] on button "Continue" at bounding box center [365, 9] width 34 height 11
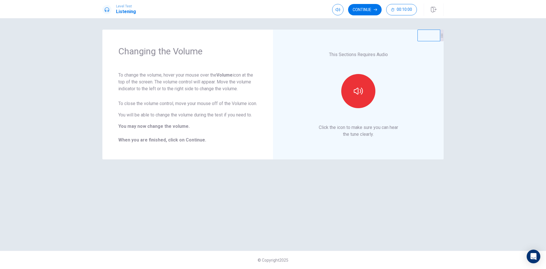
click at [368, 11] on button "Continue" at bounding box center [365, 9] width 34 height 11
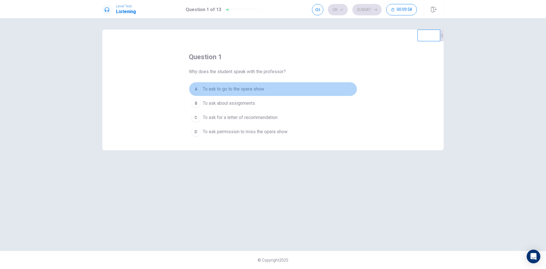
click at [285, 87] on button "A To ask to go to the opera show" at bounding box center [273, 89] width 168 height 14
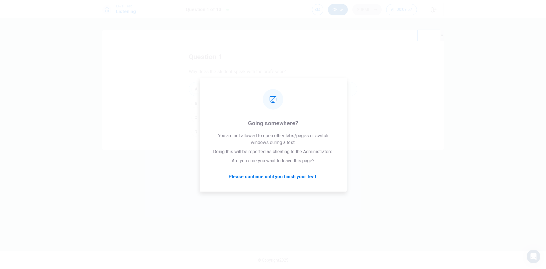
click at [339, 10] on button "Ok" at bounding box center [338, 9] width 20 height 11
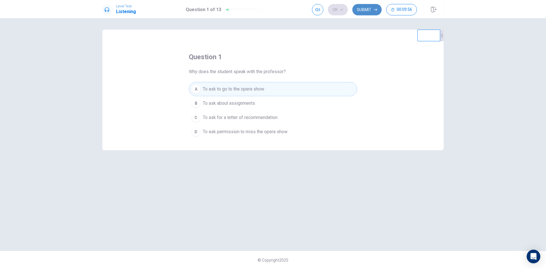
click at [366, 9] on button "Submit" at bounding box center [366, 9] width 29 height 11
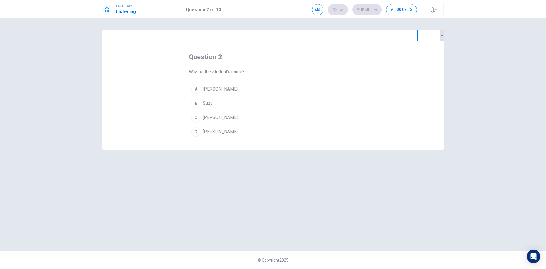
click at [281, 113] on button "[PERSON_NAME]" at bounding box center [273, 117] width 168 height 14
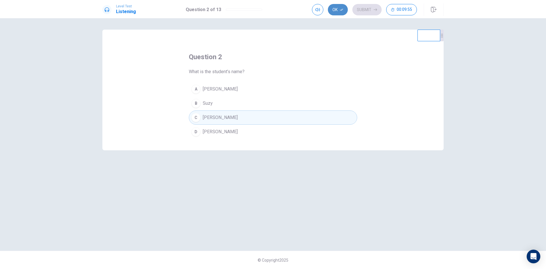
click at [342, 11] on button "Ok" at bounding box center [338, 9] width 20 height 11
click at [364, 11] on button "Submit" at bounding box center [366, 9] width 29 height 11
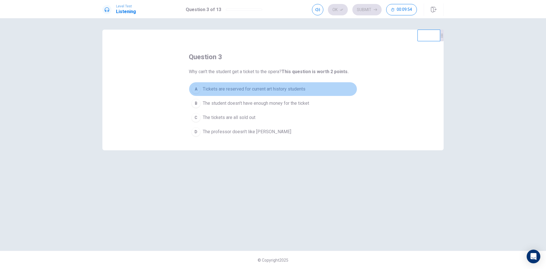
click at [263, 88] on span "Tickets are reserved for current art history students" at bounding box center [254, 89] width 103 height 7
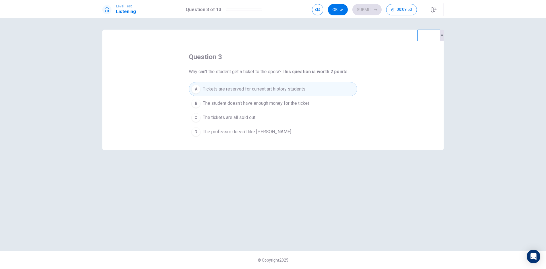
click at [345, 3] on div "Level Test Listening Question 3 of 13 Ok Submit 00:09:53" at bounding box center [273, 9] width 546 height 18
click at [346, 11] on button "Ok" at bounding box center [338, 9] width 20 height 11
click at [359, 11] on button "Submit" at bounding box center [366, 9] width 29 height 11
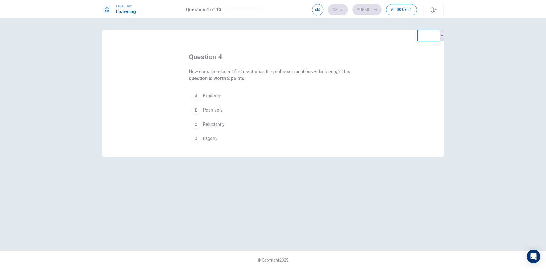
click at [231, 123] on button "C Reluctantly" at bounding box center [273, 124] width 168 height 14
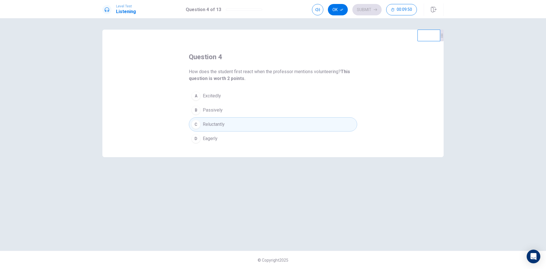
click at [345, 9] on button "Ok" at bounding box center [338, 9] width 20 height 11
click at [362, 8] on button "Submit" at bounding box center [366, 9] width 29 height 11
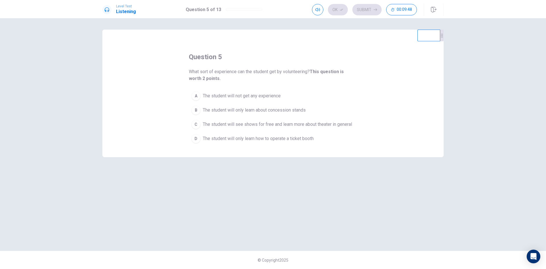
click at [326, 123] on span "The student will see shows for free and learn more about theater in general" at bounding box center [277, 124] width 149 height 7
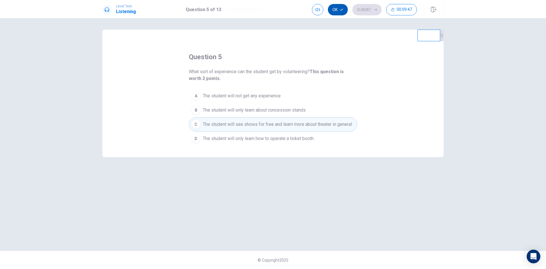
click at [338, 8] on button "Ok" at bounding box center [338, 9] width 20 height 11
click at [357, 9] on button "Submit" at bounding box center [366, 9] width 29 height 11
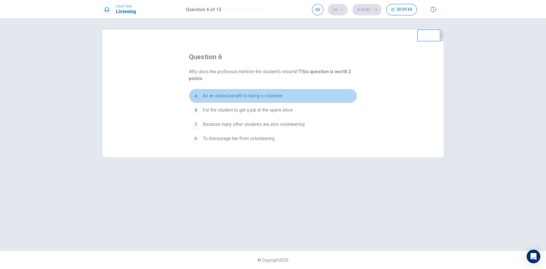
click at [275, 94] on span "As an added benefit to being a volunteer" at bounding box center [243, 95] width 80 height 7
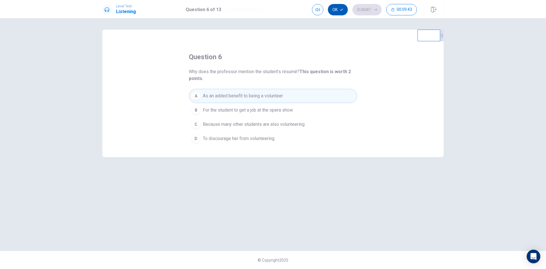
click at [344, 8] on button "Ok" at bounding box center [338, 9] width 20 height 11
click at [368, 9] on button "Submit" at bounding box center [366, 9] width 29 height 11
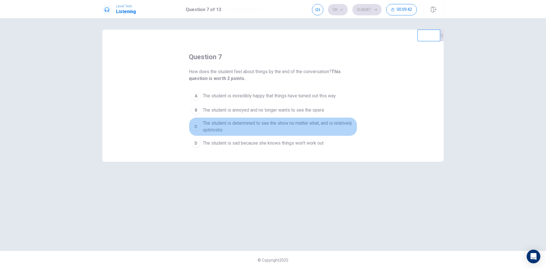
click at [305, 125] on span "The student is determined to see the show no matter what, and is relatively opt…" at bounding box center [279, 127] width 152 height 14
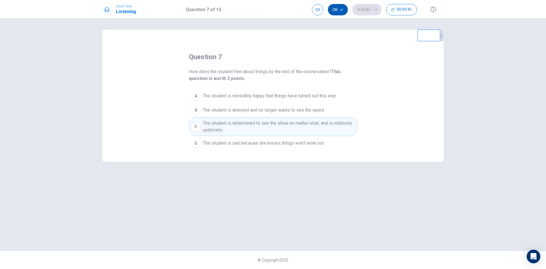
click at [341, 6] on button "Ok" at bounding box center [338, 9] width 20 height 11
click at [368, 7] on button "Submit" at bounding box center [366, 9] width 29 height 11
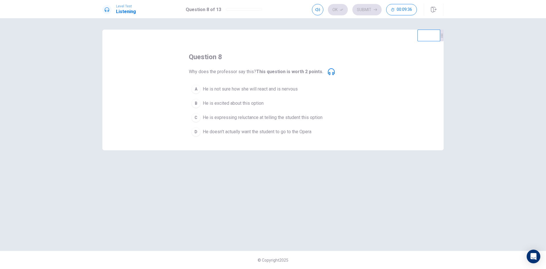
click at [308, 88] on button "A He is not sure how she will react and is nervous" at bounding box center [273, 89] width 168 height 14
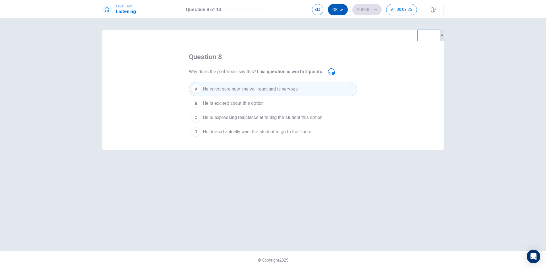
click at [340, 7] on button "Ok" at bounding box center [338, 9] width 20 height 11
click at [359, 8] on button "Submit" at bounding box center [366, 9] width 29 height 11
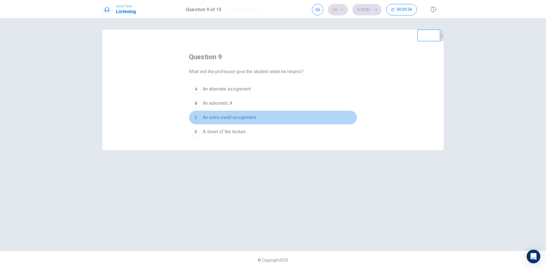
click at [314, 116] on button "C An extra credit assignment" at bounding box center [273, 117] width 168 height 14
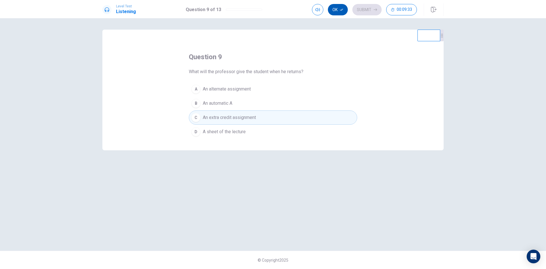
click at [344, 8] on button "Ok" at bounding box center [338, 9] width 20 height 11
click at [358, 9] on button "Submit" at bounding box center [366, 9] width 29 height 11
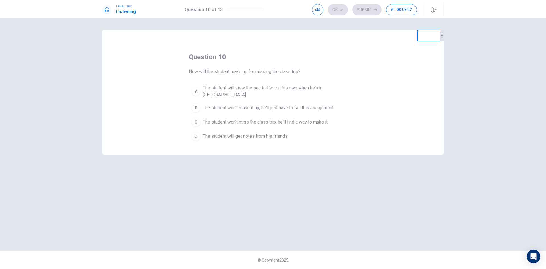
click at [284, 115] on button "C The student won't miss the class trip; he'll find a way to make it" at bounding box center [273, 122] width 168 height 14
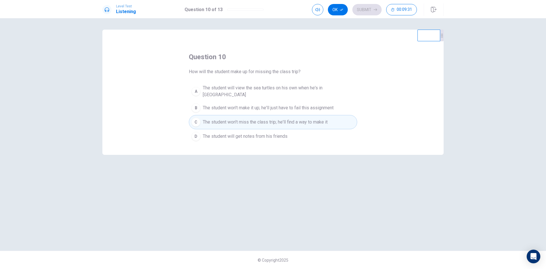
drag, startPoint x: 337, startPoint y: 10, endPoint x: 348, endPoint y: 10, distance: 11.4
click at [337, 10] on button "Ok" at bounding box center [338, 9] width 20 height 11
drag, startPoint x: 357, startPoint y: 9, endPoint x: 328, endPoint y: 48, distance: 48.6
click at [358, 9] on button "Submit" at bounding box center [366, 9] width 29 height 11
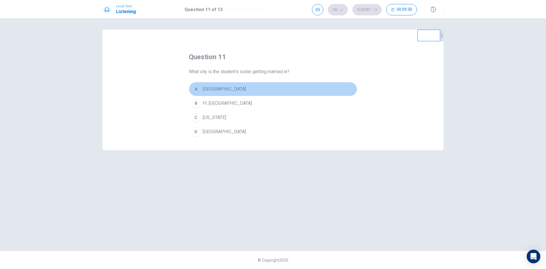
click at [279, 93] on button "A [GEOGRAPHIC_DATA]" at bounding box center [273, 89] width 168 height 14
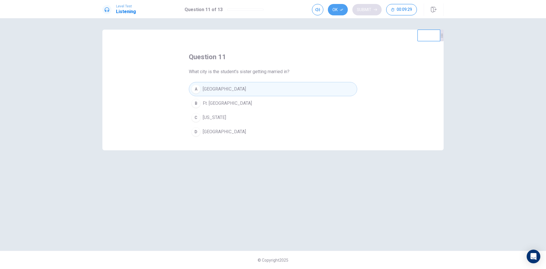
drag, startPoint x: 344, startPoint y: 11, endPoint x: 364, endPoint y: 10, distance: 19.9
click at [344, 11] on button "Ok" at bounding box center [338, 9] width 20 height 11
click at [364, 10] on button "Submit" at bounding box center [366, 9] width 29 height 11
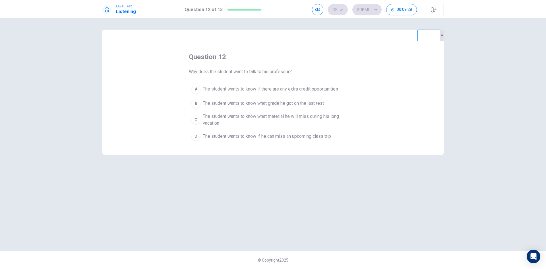
click at [277, 120] on span "The student wants to know what material he will miss during his long vacation" at bounding box center [279, 120] width 152 height 14
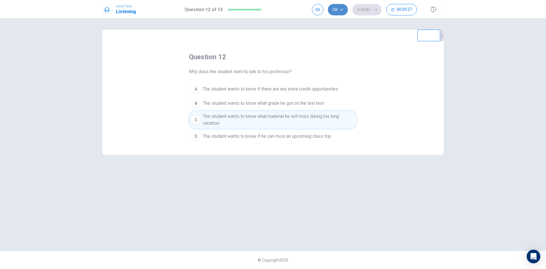
click at [337, 13] on button "Ok" at bounding box center [338, 9] width 20 height 11
drag, startPoint x: 362, startPoint y: 10, endPoint x: 360, endPoint y: 14, distance: 4.0
click at [362, 10] on button "Submit" at bounding box center [366, 9] width 29 height 11
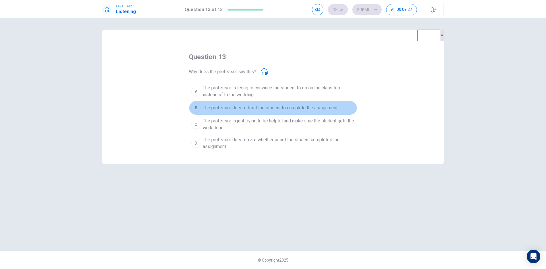
click at [234, 101] on button "B The professor doesn't trust the student to complete the assignment" at bounding box center [273, 108] width 168 height 14
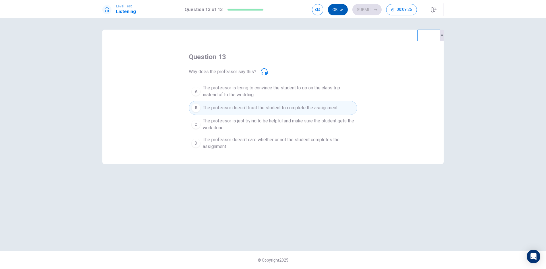
click at [343, 10] on button "Ok" at bounding box center [338, 9] width 20 height 11
click at [376, 11] on icon "button" at bounding box center [375, 9] width 3 height 3
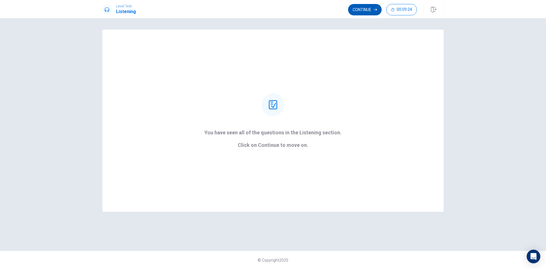
click at [363, 10] on button "Continue" at bounding box center [365, 9] width 34 height 11
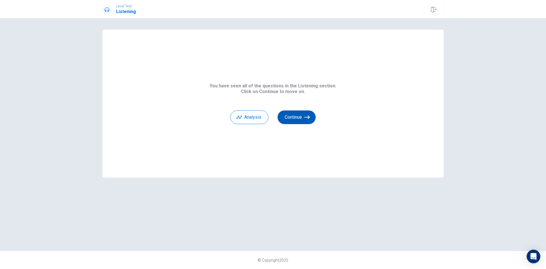
click at [286, 113] on button "Continue" at bounding box center [296, 117] width 38 height 14
